Goal: Task Accomplishment & Management: Manage account settings

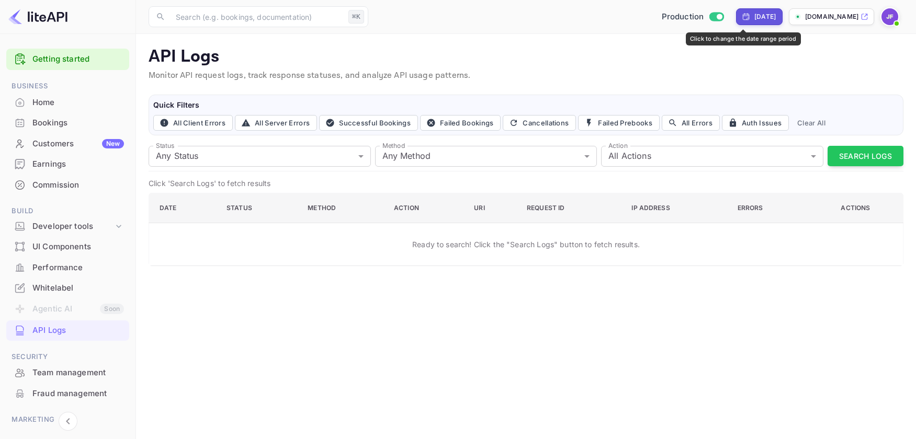
click at [754, 20] on div "[DATE]" at bounding box center [764, 16] width 21 height 9
select select "7"
select select "2025"
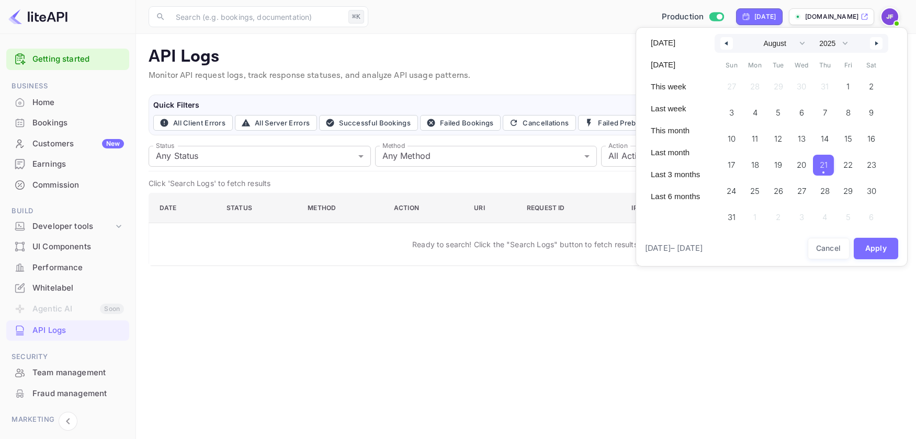
click at [836, 167] on button "21" at bounding box center [825, 162] width 24 height 21
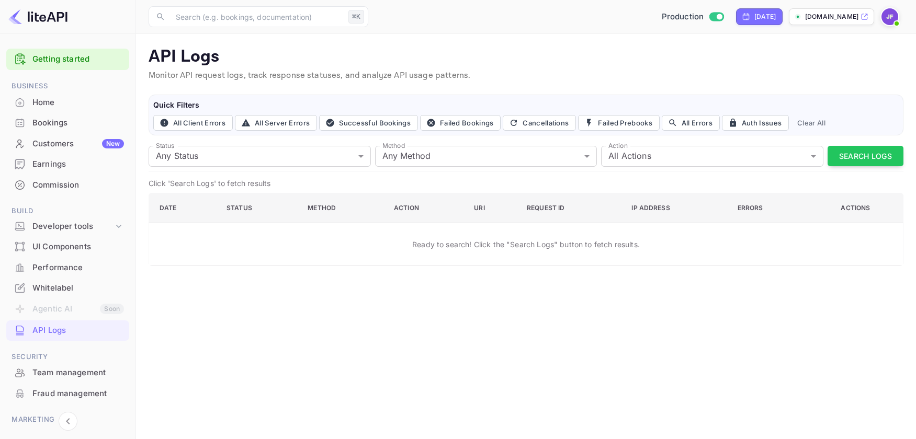
click at [755, 25] on div "Production Yesterday book.hotel-rez.com" at bounding box center [637, 16] width 531 height 19
click at [754, 17] on div "[DATE]" at bounding box center [764, 16] width 21 height 9
select select "7"
select select "2025"
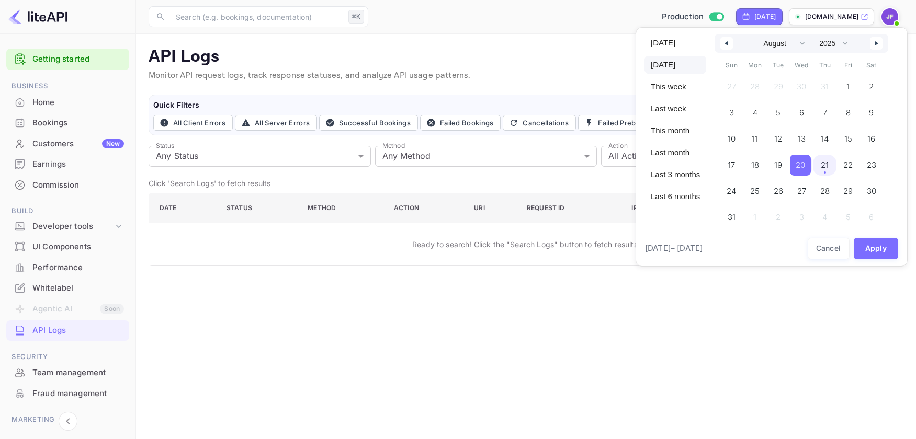
click at [825, 162] on span "21" at bounding box center [824, 165] width 8 height 19
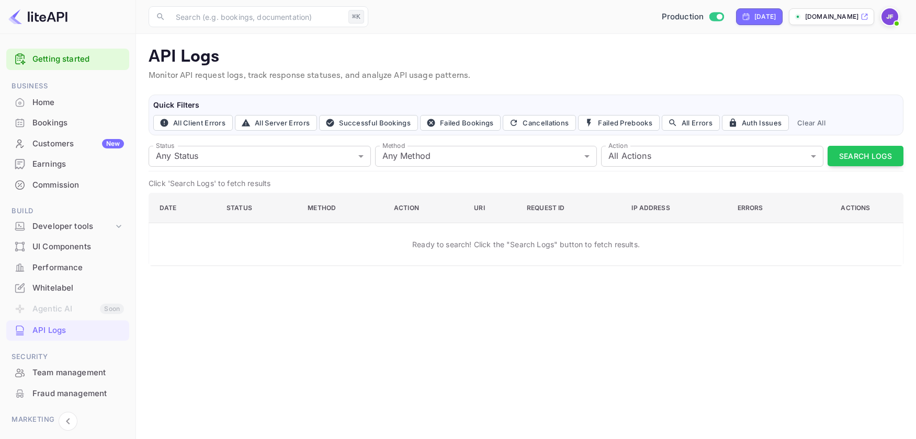
click at [852, 157] on button "Search Logs" at bounding box center [865, 156] width 76 height 20
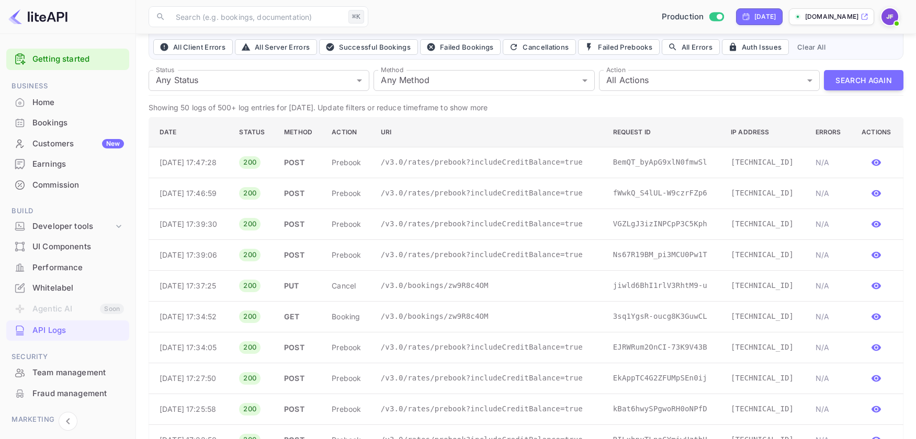
scroll to position [75, 0]
click at [870, 78] on button "Search Again" at bounding box center [863, 81] width 79 height 20
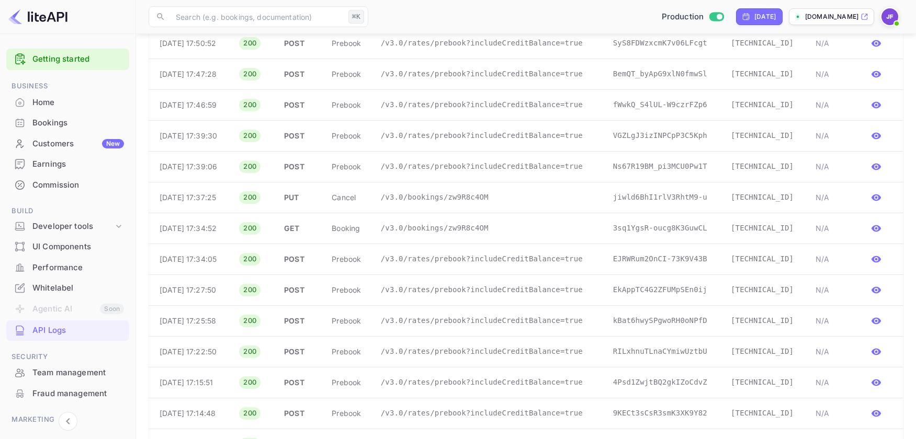
scroll to position [0, 0]
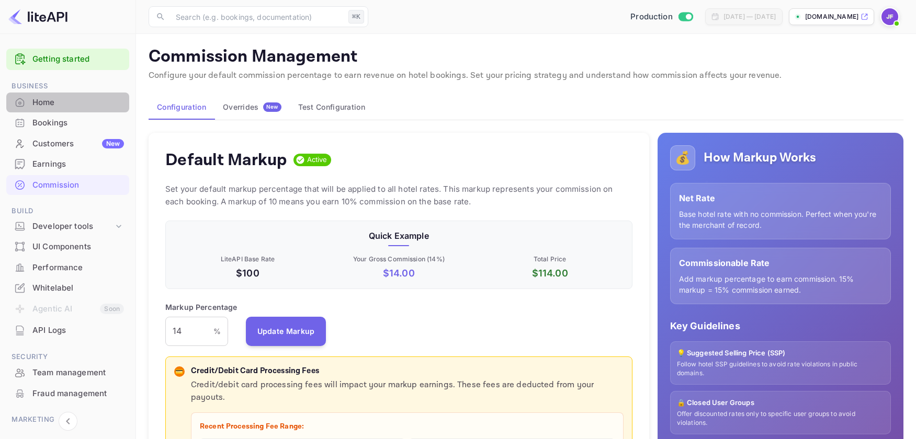
click at [54, 101] on div "Home" at bounding box center [78, 103] width 92 height 12
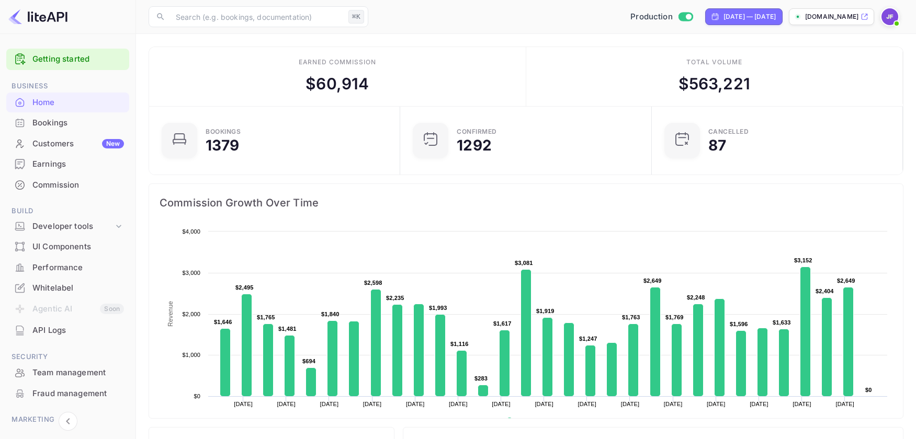
scroll to position [3, 0]
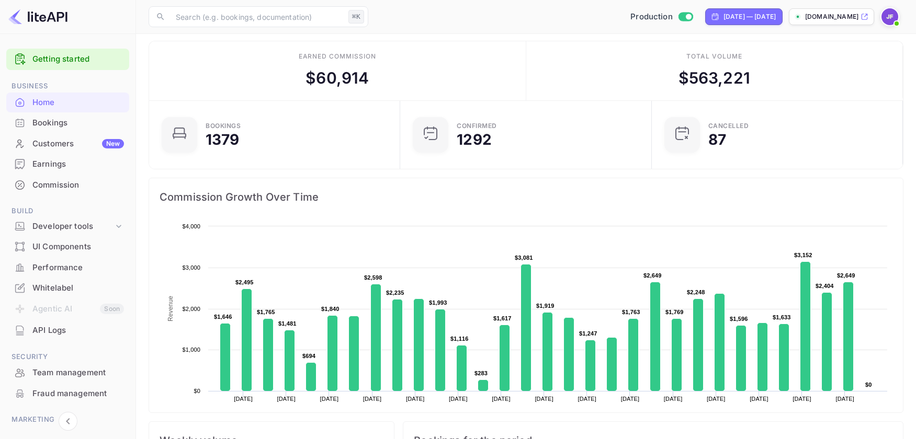
scroll to position [4, 0]
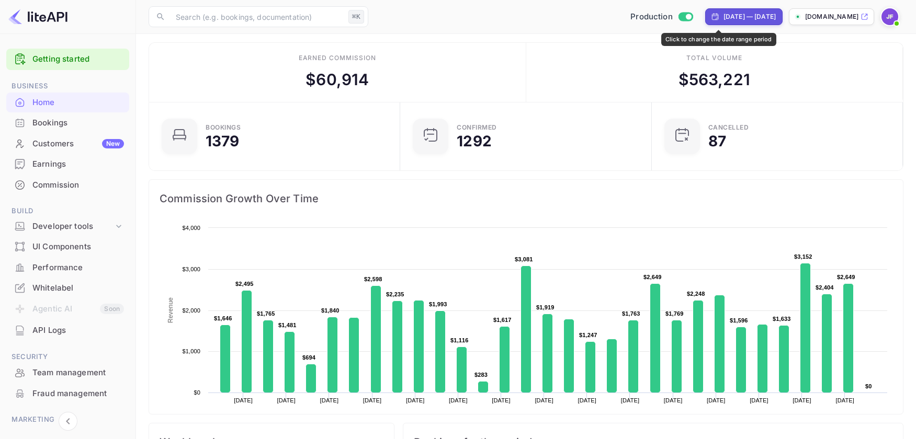
click at [705, 24] on div "[DATE] — [DATE]" at bounding box center [743, 16] width 77 height 17
select select "6"
select select "2025"
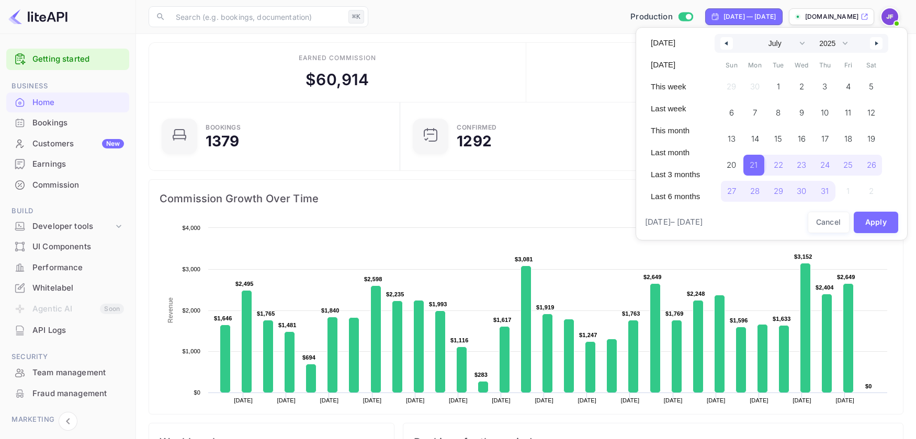
click at [761, 168] on span "21" at bounding box center [753, 165] width 21 height 21
click at [878, 45] on button "button" at bounding box center [876, 43] width 13 height 13
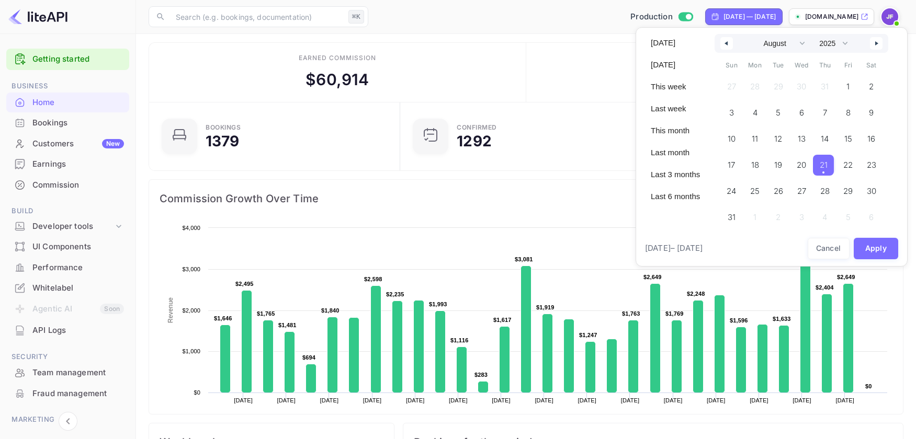
drag, startPoint x: 833, startPoint y: 169, endPoint x: 850, endPoint y: 222, distance: 55.4
click at [833, 169] on span "21" at bounding box center [823, 165] width 21 height 21
select select "6"
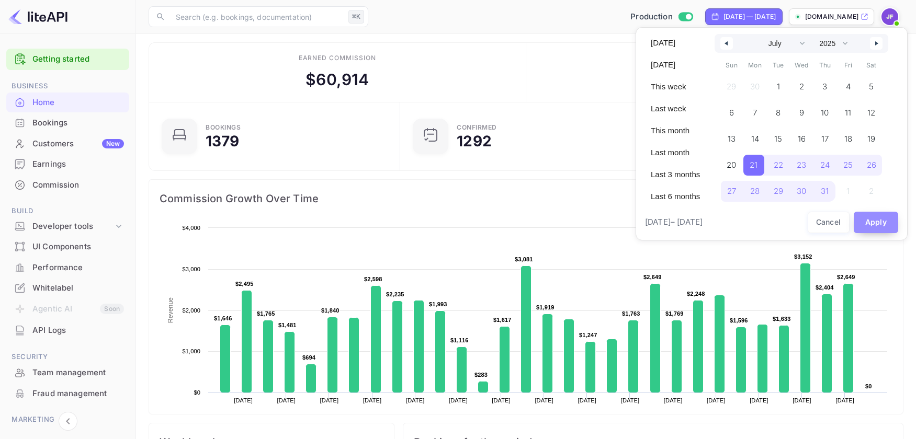
click at [873, 225] on button "Apply" at bounding box center [875, 222] width 45 height 21
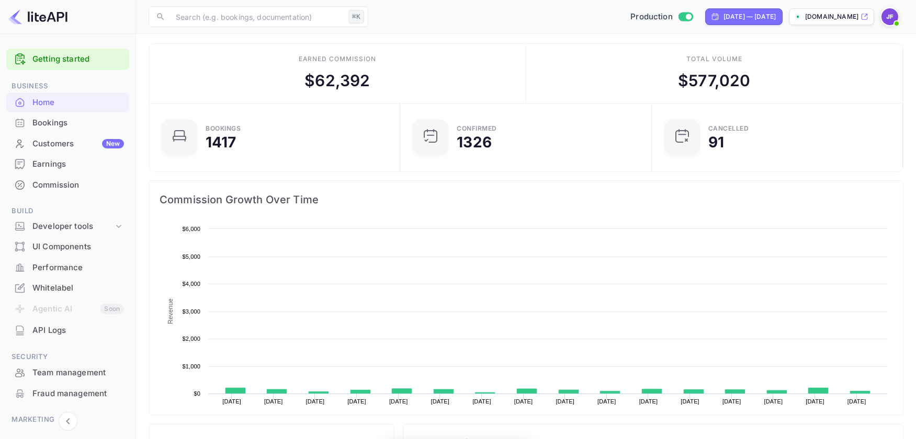
scroll to position [1, 1]
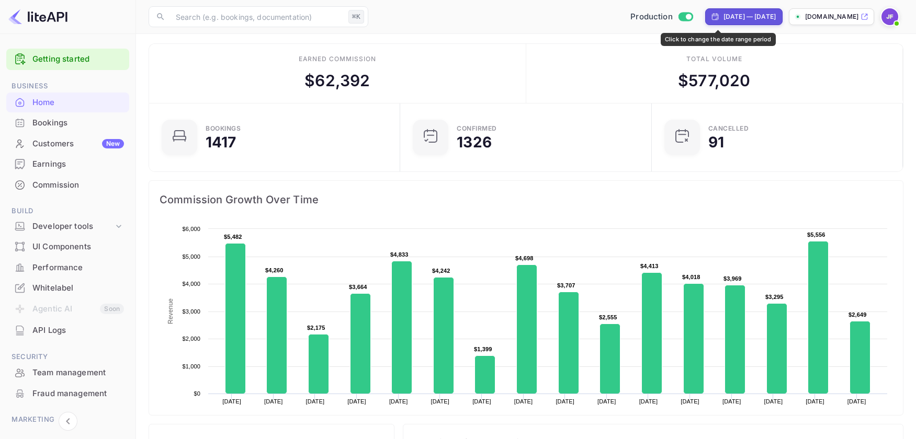
click at [723, 16] on div "[DATE] — [DATE]" at bounding box center [749, 16] width 52 height 9
select select "6"
select select "2025"
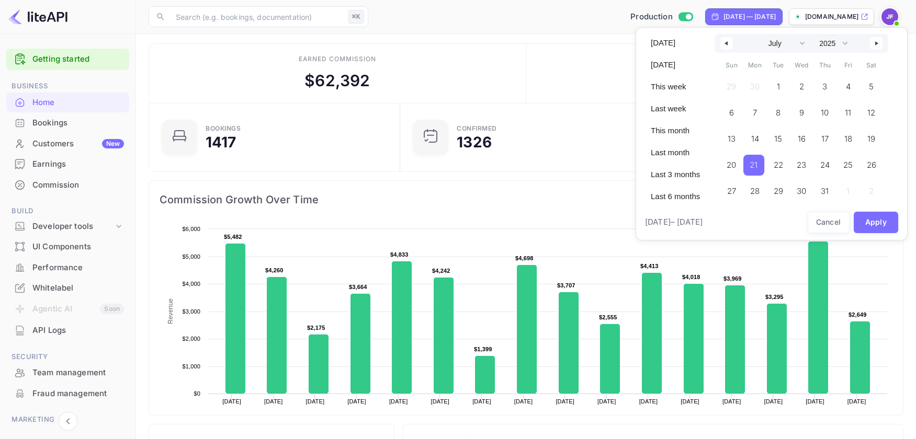
click at [757, 166] on span "21" at bounding box center [753, 165] width 8 height 19
click at [875, 44] on button "button" at bounding box center [876, 43] width 13 height 13
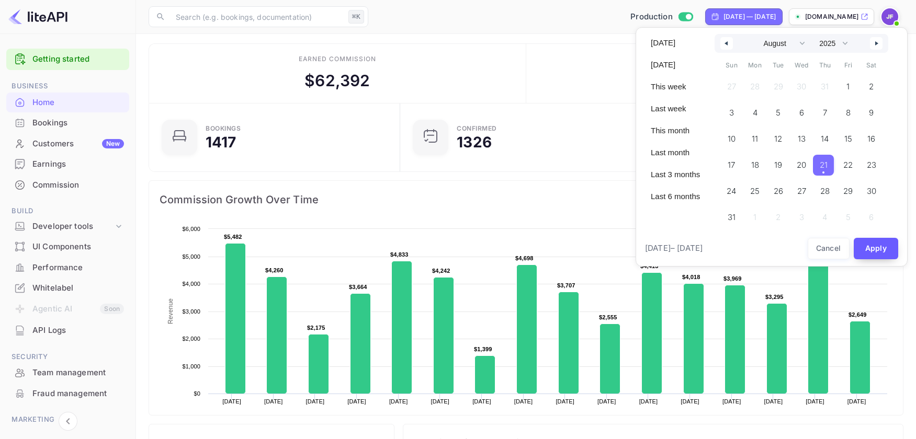
drag, startPoint x: 830, startPoint y: 166, endPoint x: 854, endPoint y: 232, distance: 70.6
click at [827, 166] on span "21" at bounding box center [823, 165] width 8 height 19
select select "6"
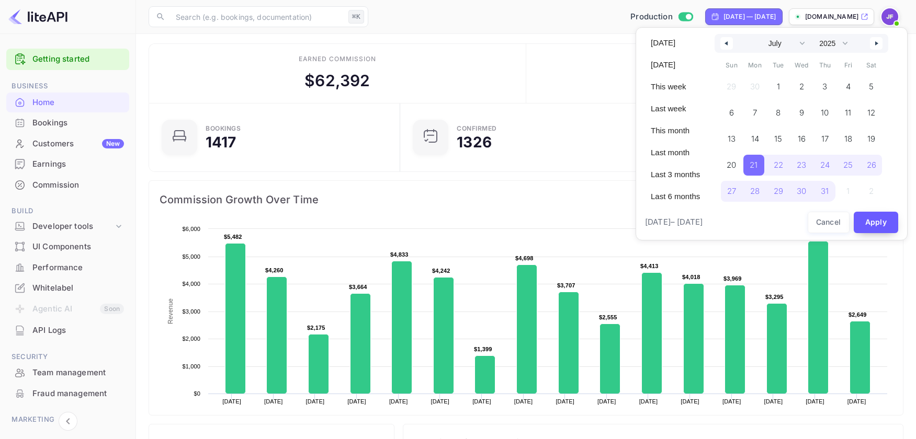
click at [876, 224] on button "Apply" at bounding box center [875, 222] width 45 height 21
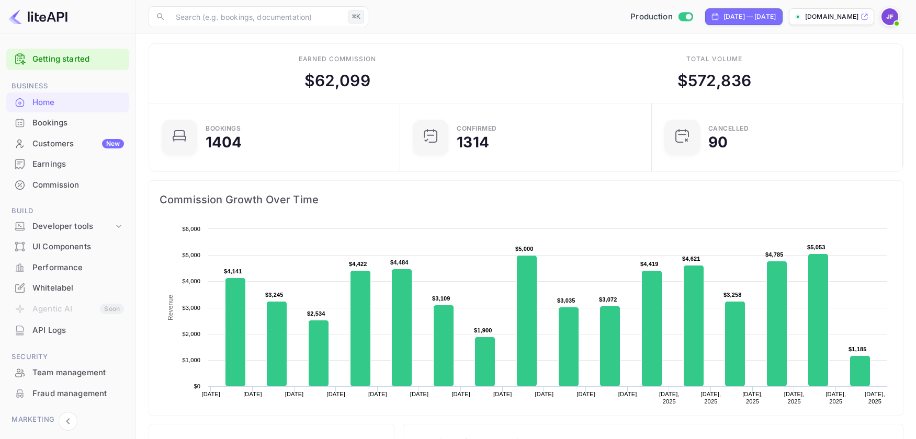
click at [885, 19] on img at bounding box center [889, 16] width 17 height 17
click at [806, 112] on div "Logout" at bounding box center [839, 108] width 120 height 25
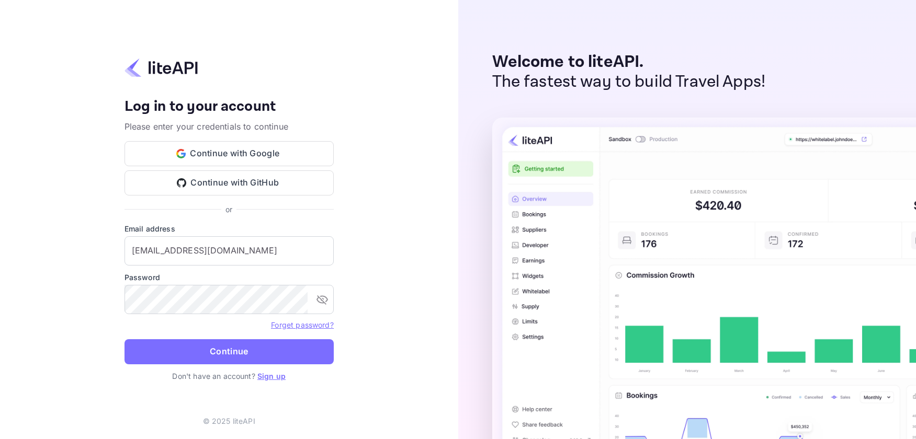
click at [222, 356] on button "Continue" at bounding box center [228, 351] width 209 height 25
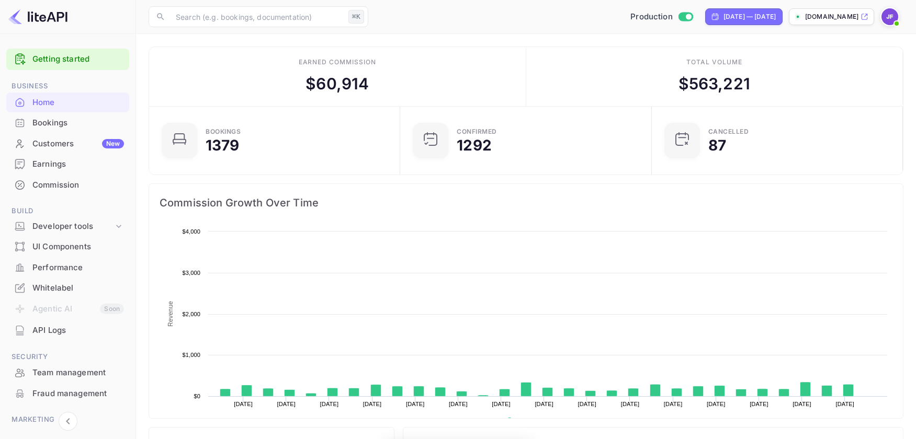
scroll to position [170, 245]
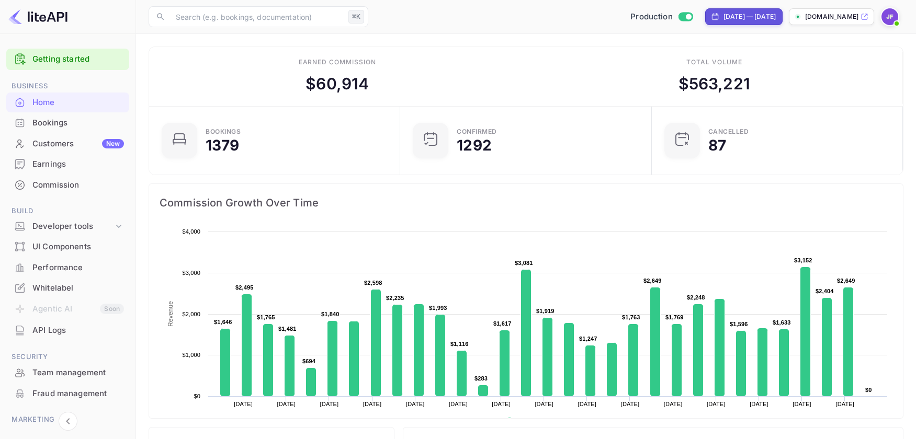
click at [705, 22] on div "[DATE] — [DATE]" at bounding box center [743, 16] width 77 height 17
select select "6"
select select "2025"
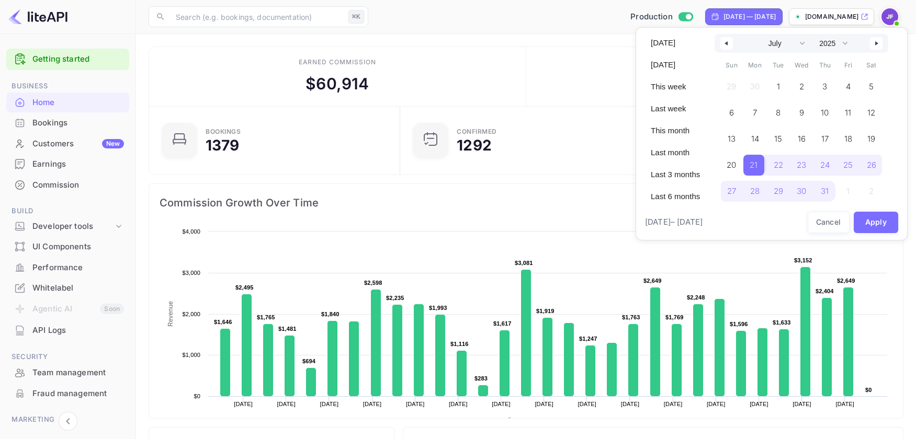
drag, startPoint x: 757, startPoint y: 166, endPoint x: 780, endPoint y: 217, distance: 56.2
click at [757, 165] on span "21" at bounding box center [753, 165] width 8 height 19
click at [877, 47] on button "button" at bounding box center [876, 43] width 13 height 13
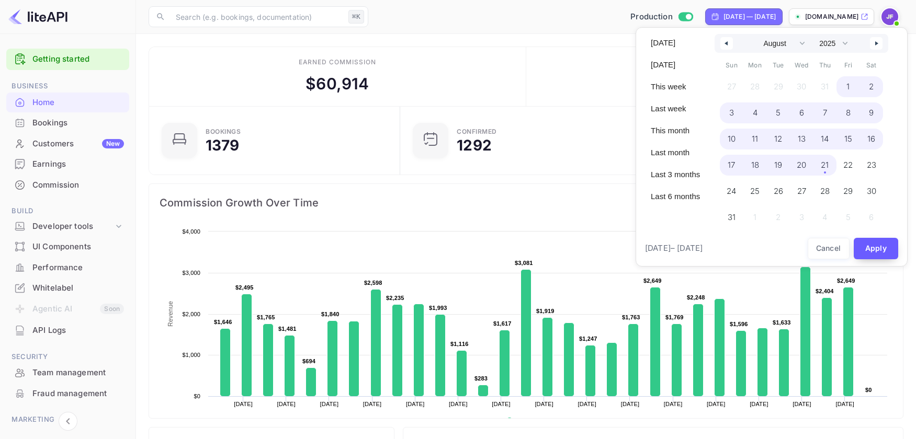
drag, startPoint x: 826, startPoint y: 163, endPoint x: 863, endPoint y: 227, distance: 74.3
click at [826, 163] on span "21" at bounding box center [824, 165] width 8 height 19
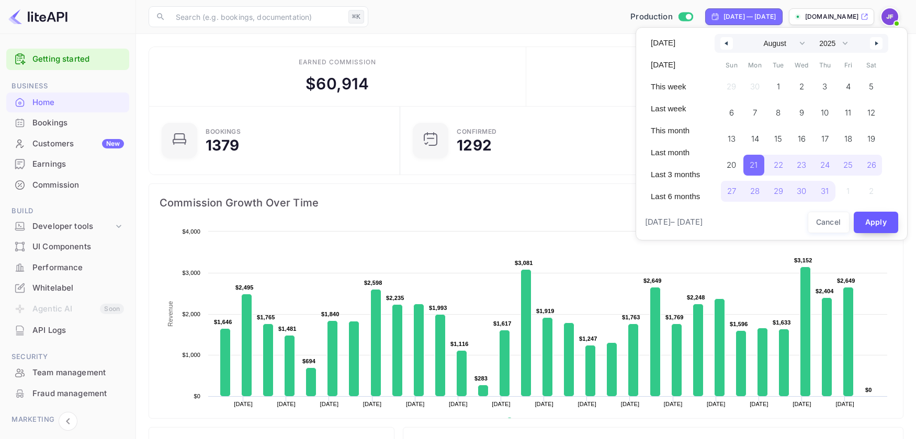
select select "6"
click at [875, 222] on button "Apply" at bounding box center [875, 222] width 45 height 21
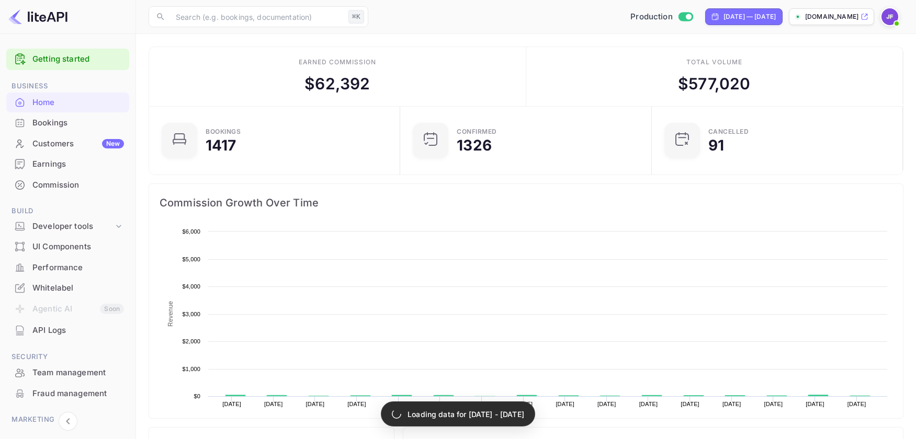
scroll to position [1, 1]
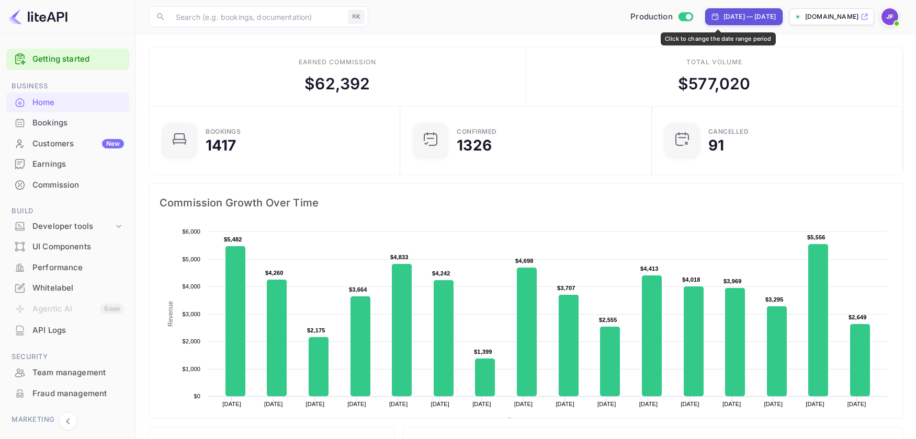
click at [705, 21] on div "[DATE] — [DATE]" at bounding box center [743, 16] width 77 height 17
select select "6"
select select "2025"
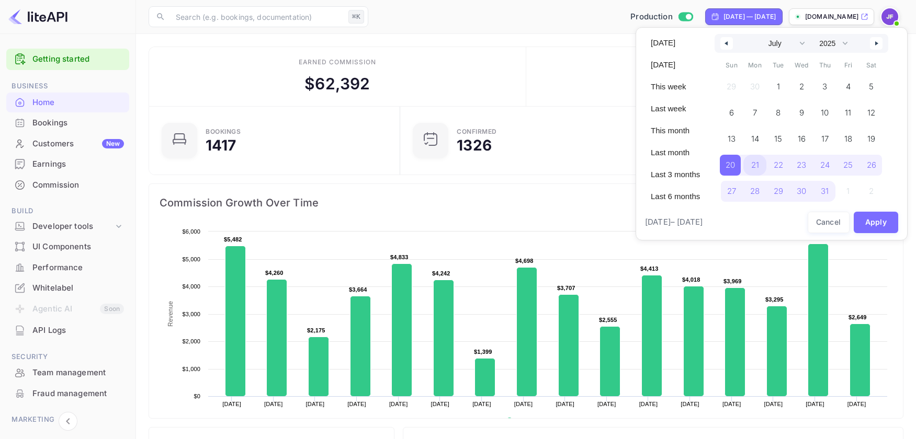
drag, startPoint x: 758, startPoint y: 166, endPoint x: 781, endPoint y: 176, distance: 25.1
click at [758, 166] on span "21" at bounding box center [755, 165] width 8 height 19
click at [880, 42] on icon "button" at bounding box center [877, 43] width 5 height 4
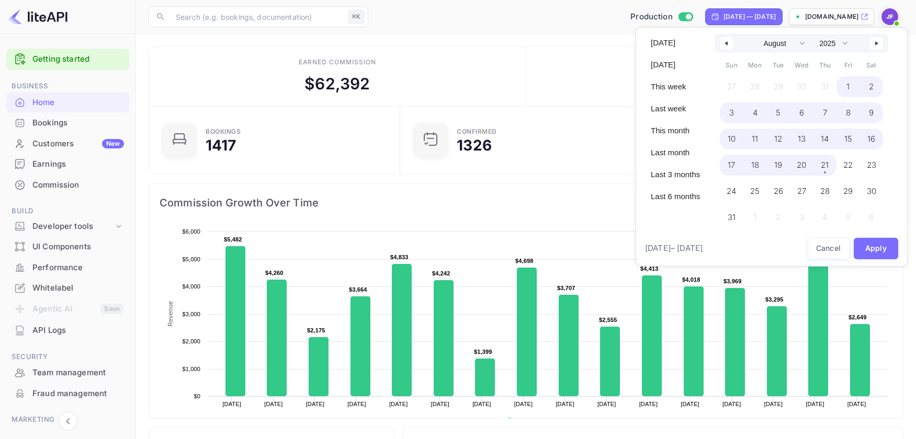
click at [828, 170] on span "21" at bounding box center [824, 165] width 8 height 19
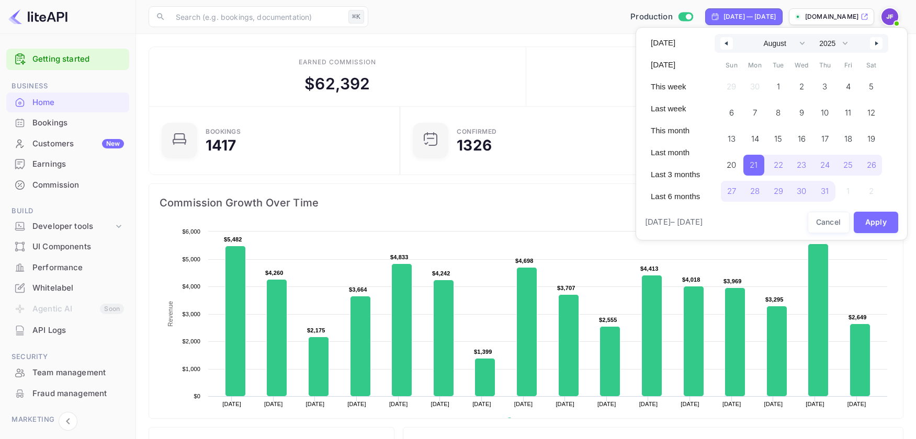
select select "6"
click at [876, 224] on button "Apply" at bounding box center [875, 222] width 45 height 21
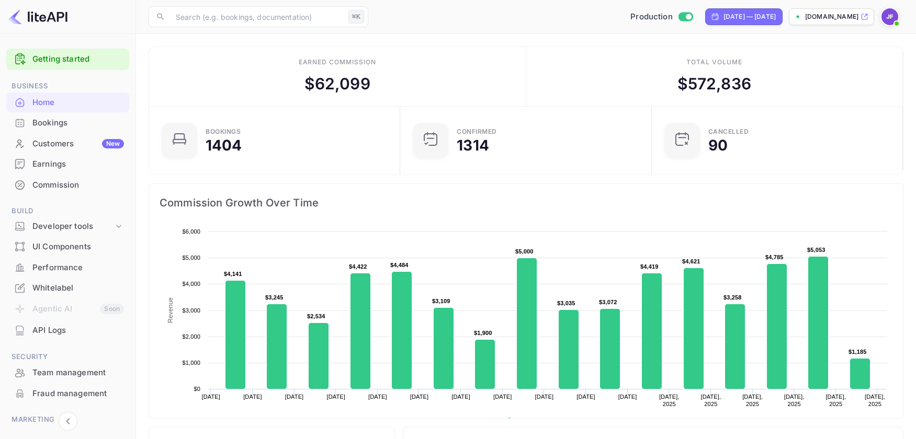
click at [75, 189] on div "Commission" at bounding box center [78, 185] width 92 height 12
